Goal: Information Seeking & Learning: Learn about a topic

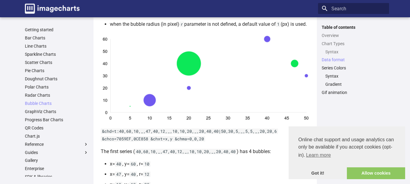
scroll to position [486, 0]
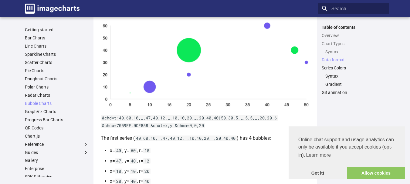
click at [321, 175] on link "Got it!" at bounding box center [318, 174] width 58 height 12
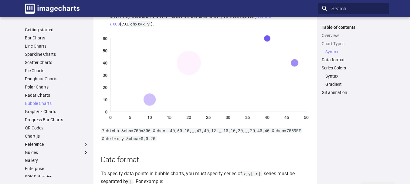
scroll to position [226, 0]
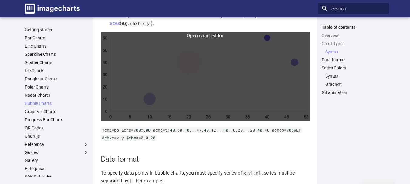
click at [230, 107] on link at bounding box center [205, 77] width 209 height 90
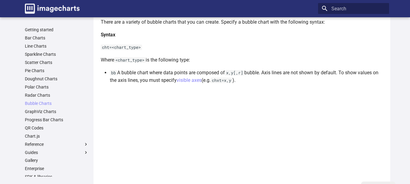
scroll to position [135, 0]
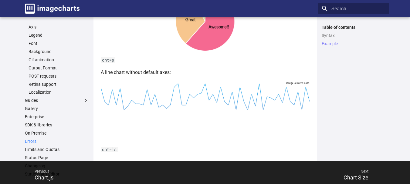
scroll to position [273, 0]
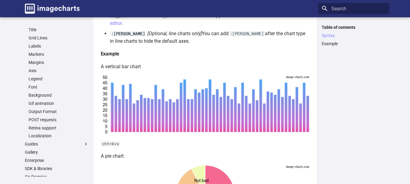
scroll to position [182, 0]
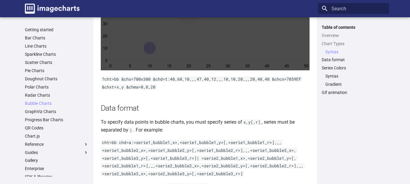
scroll to position [213, 0]
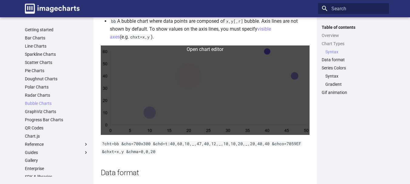
click at [201, 87] on link at bounding box center [205, 91] width 209 height 90
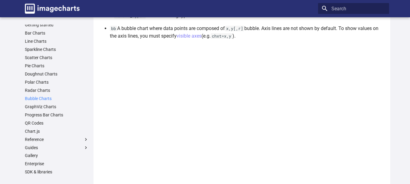
scroll to position [0, 0]
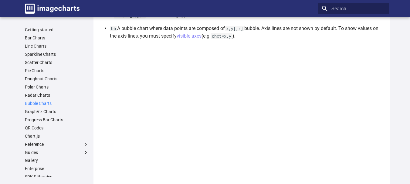
click at [39, 103] on link "Bubble Charts" at bounding box center [57, 103] width 64 height 5
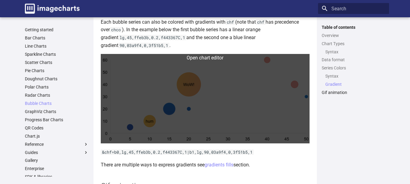
scroll to position [864, 0]
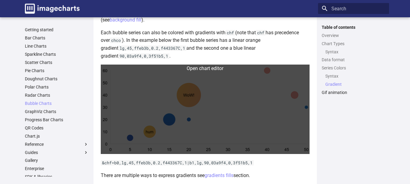
click at [227, 102] on link at bounding box center [205, 110] width 209 height 90
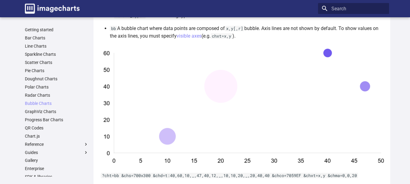
scroll to position [213, 0]
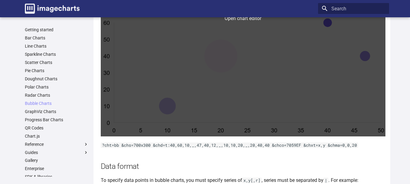
click at [269, 90] on link at bounding box center [243, 76] width 285 height 122
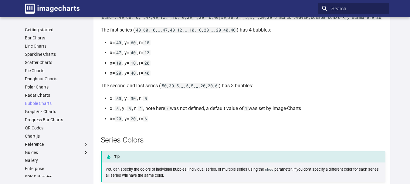
scroll to position [577, 0]
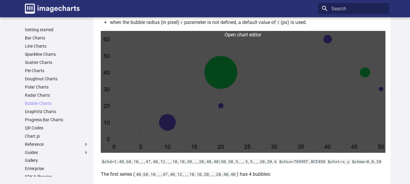
click at [267, 114] on link at bounding box center [243, 92] width 285 height 122
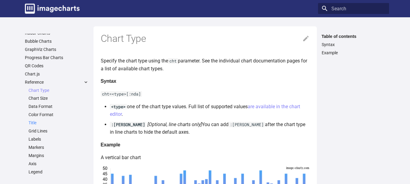
scroll to position [61, 0]
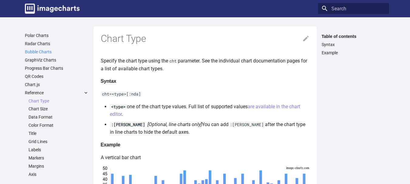
click at [35, 53] on link "Bubble Charts" at bounding box center [57, 51] width 64 height 5
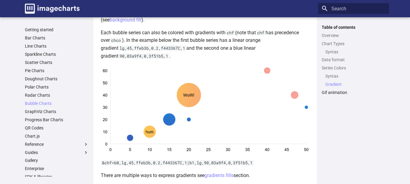
scroll to position [895, 0]
